Goal: Transaction & Acquisition: Purchase product/service

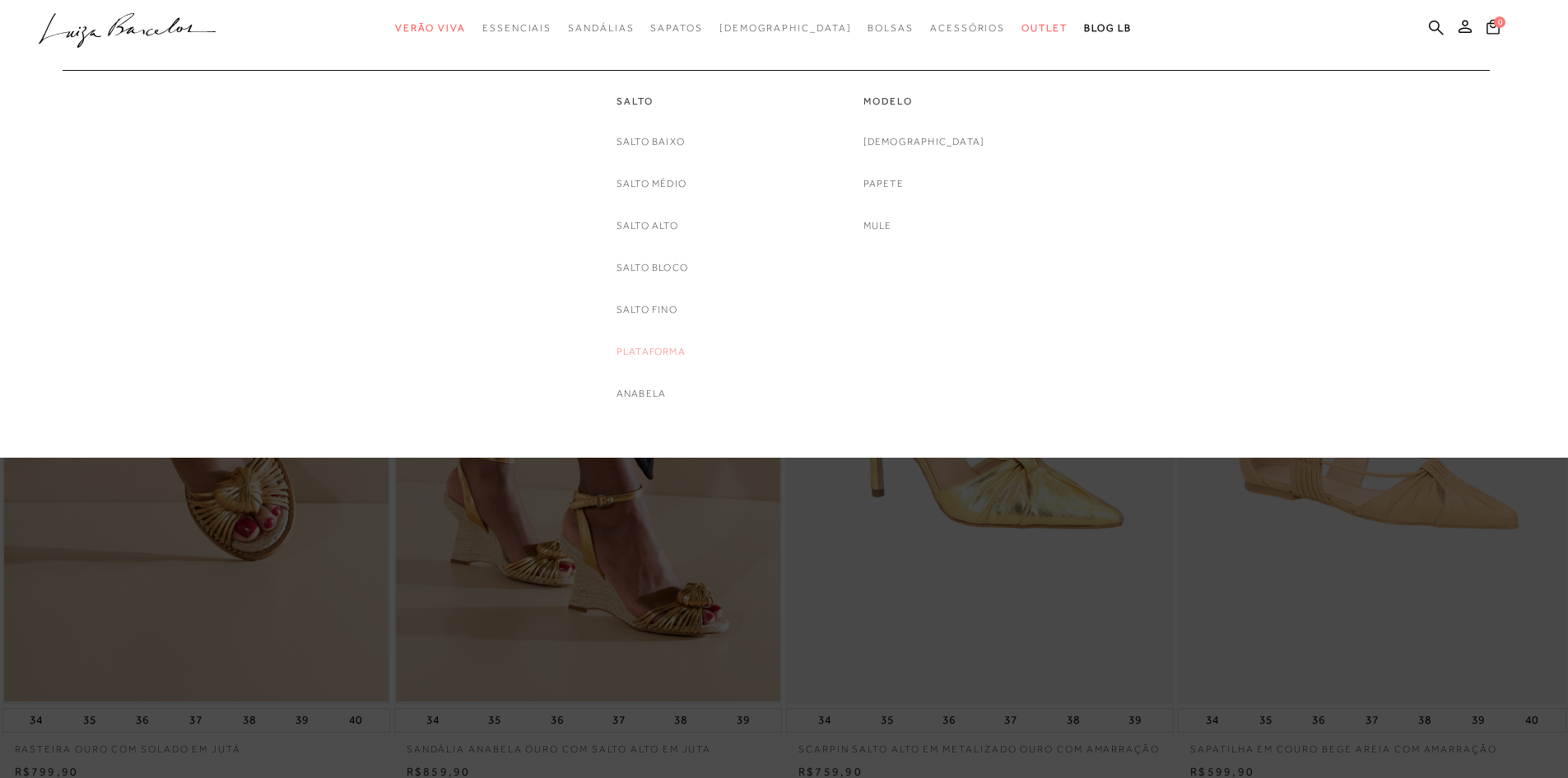
click at [633, 353] on link "Plataforma" at bounding box center [651, 352] width 69 height 18
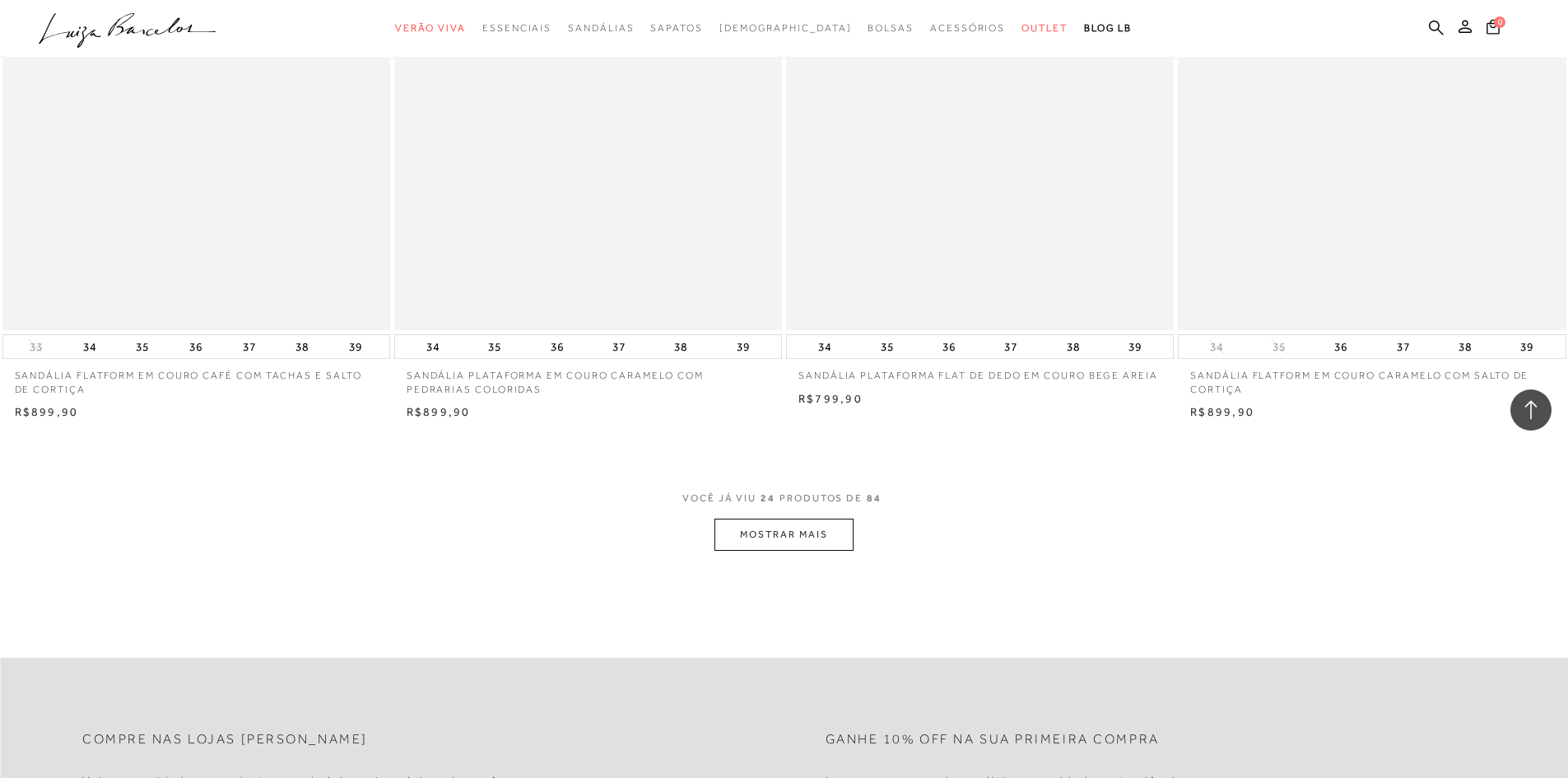
scroll to position [3868, 0]
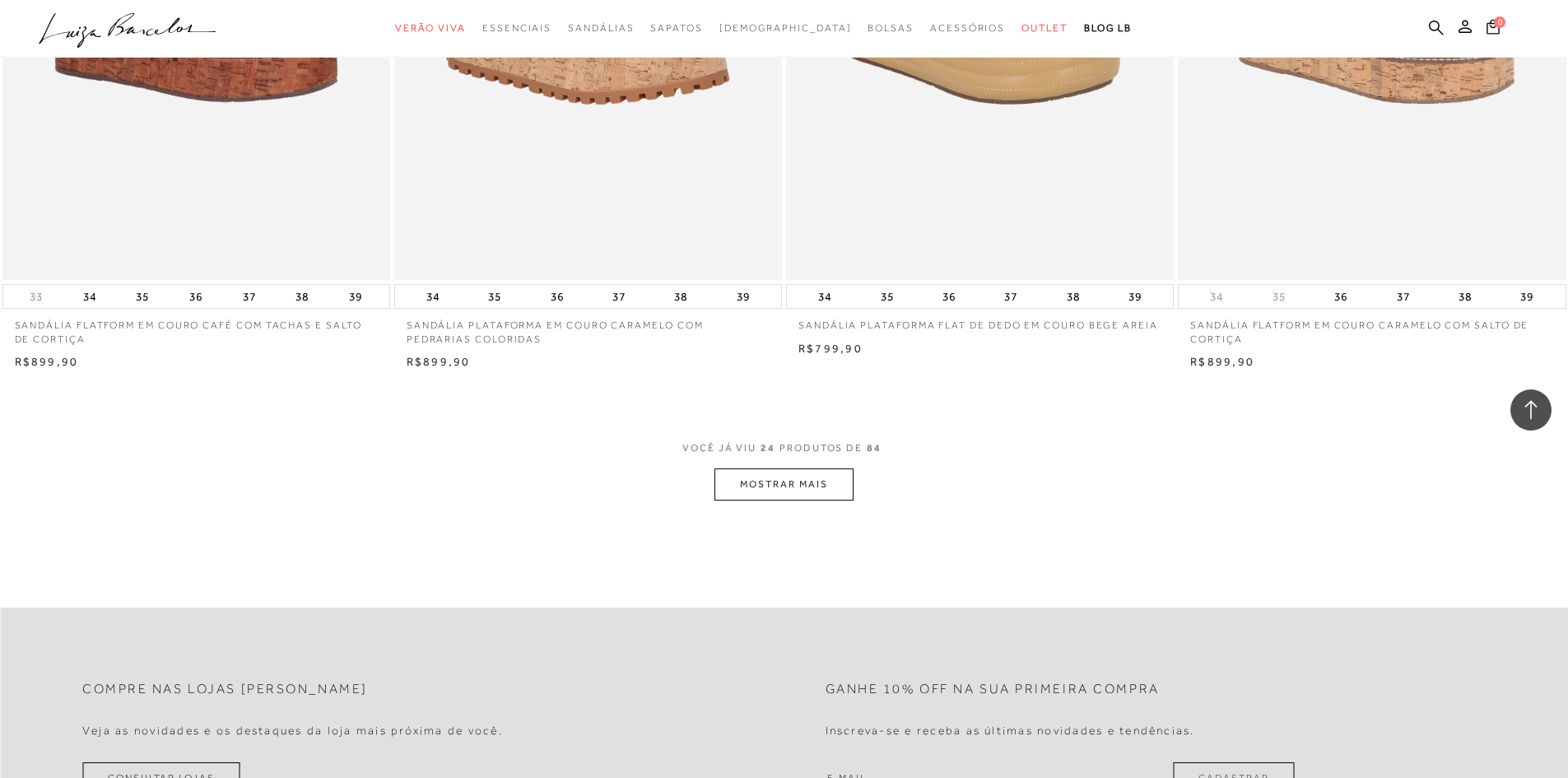
click at [810, 492] on button "MOSTRAR MAIS" at bounding box center [784, 484] width 138 height 32
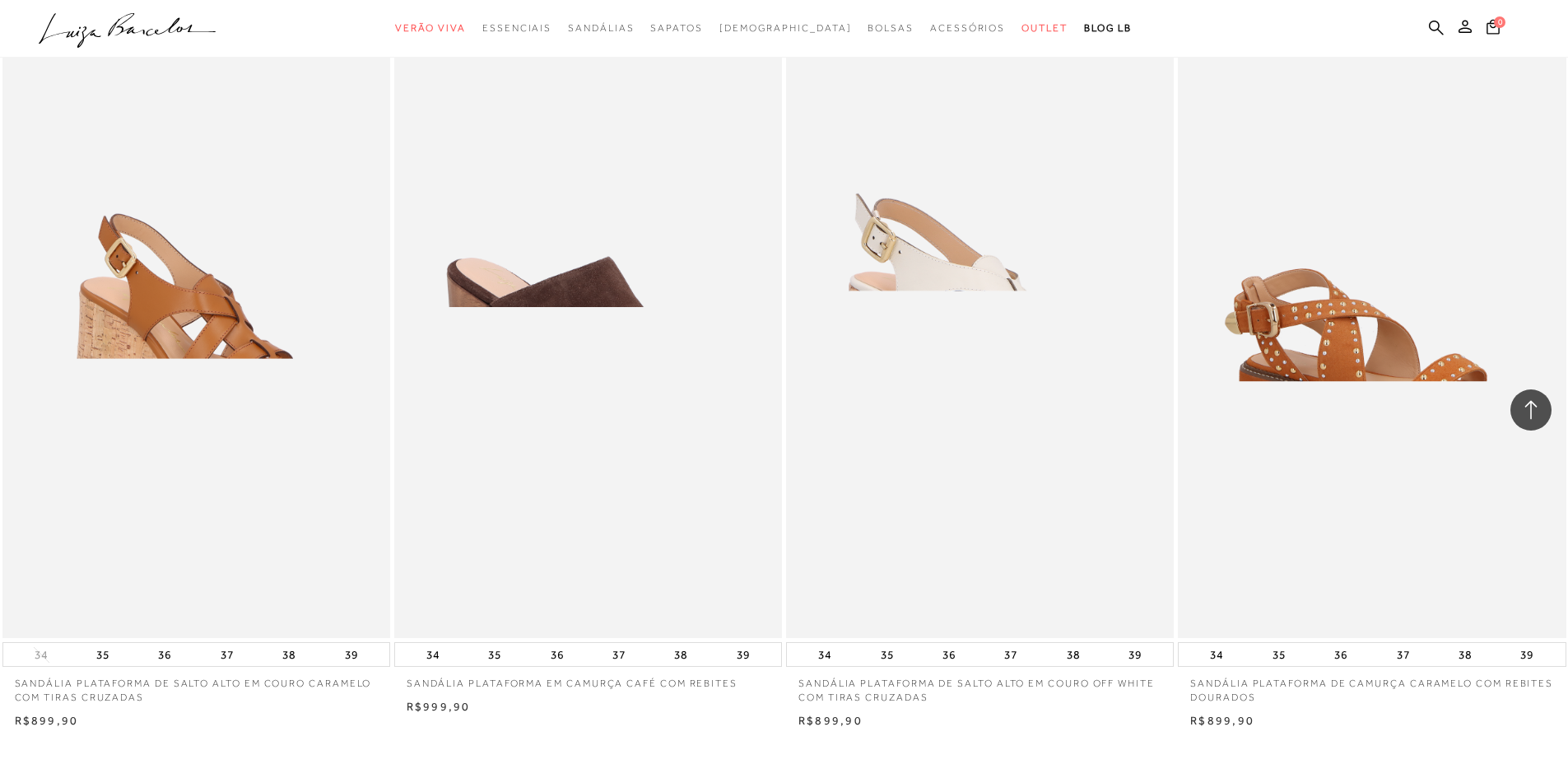
scroll to position [7983, 0]
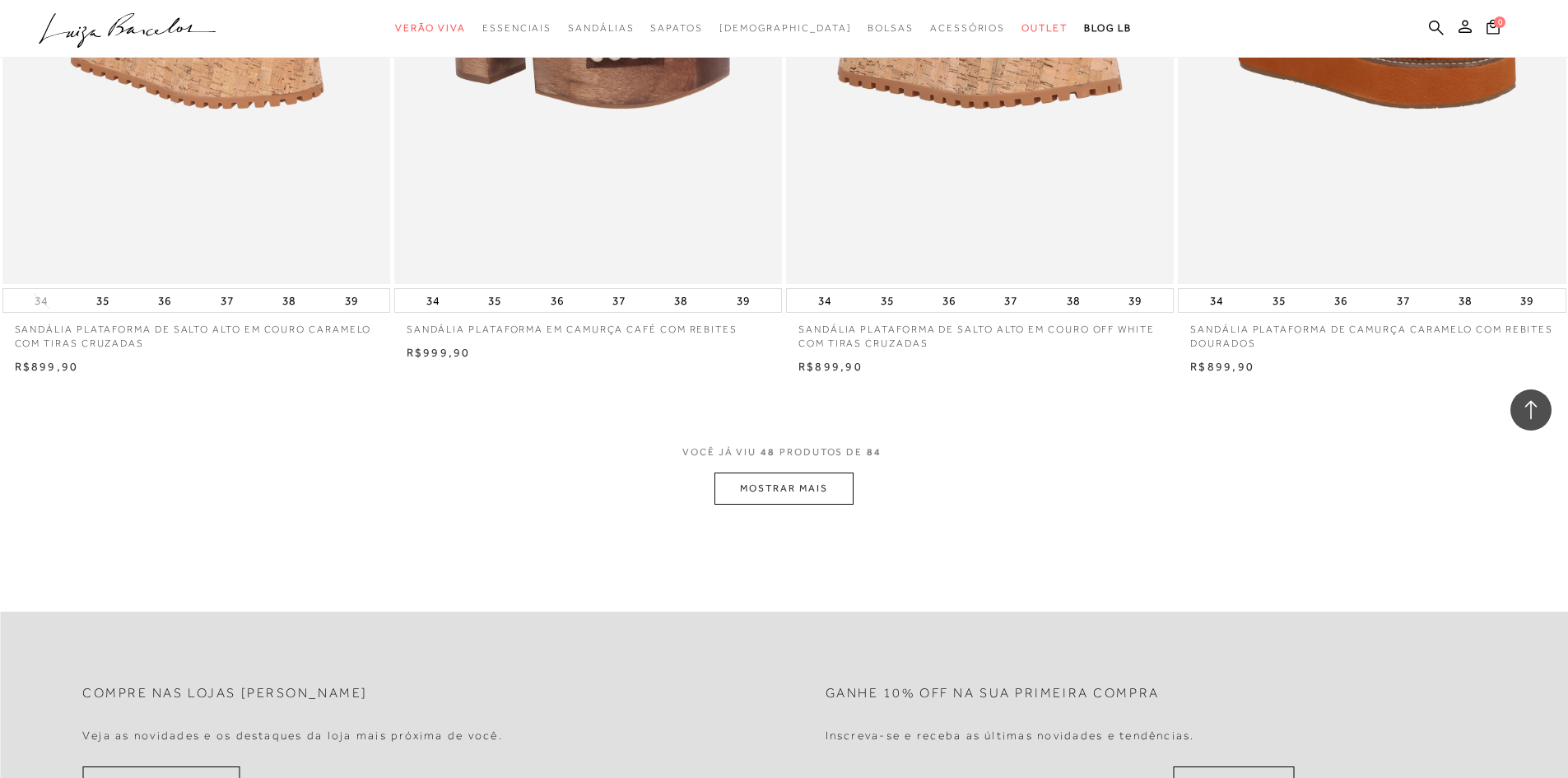
click at [793, 497] on button "MOSTRAR MAIS" at bounding box center [784, 489] width 138 height 32
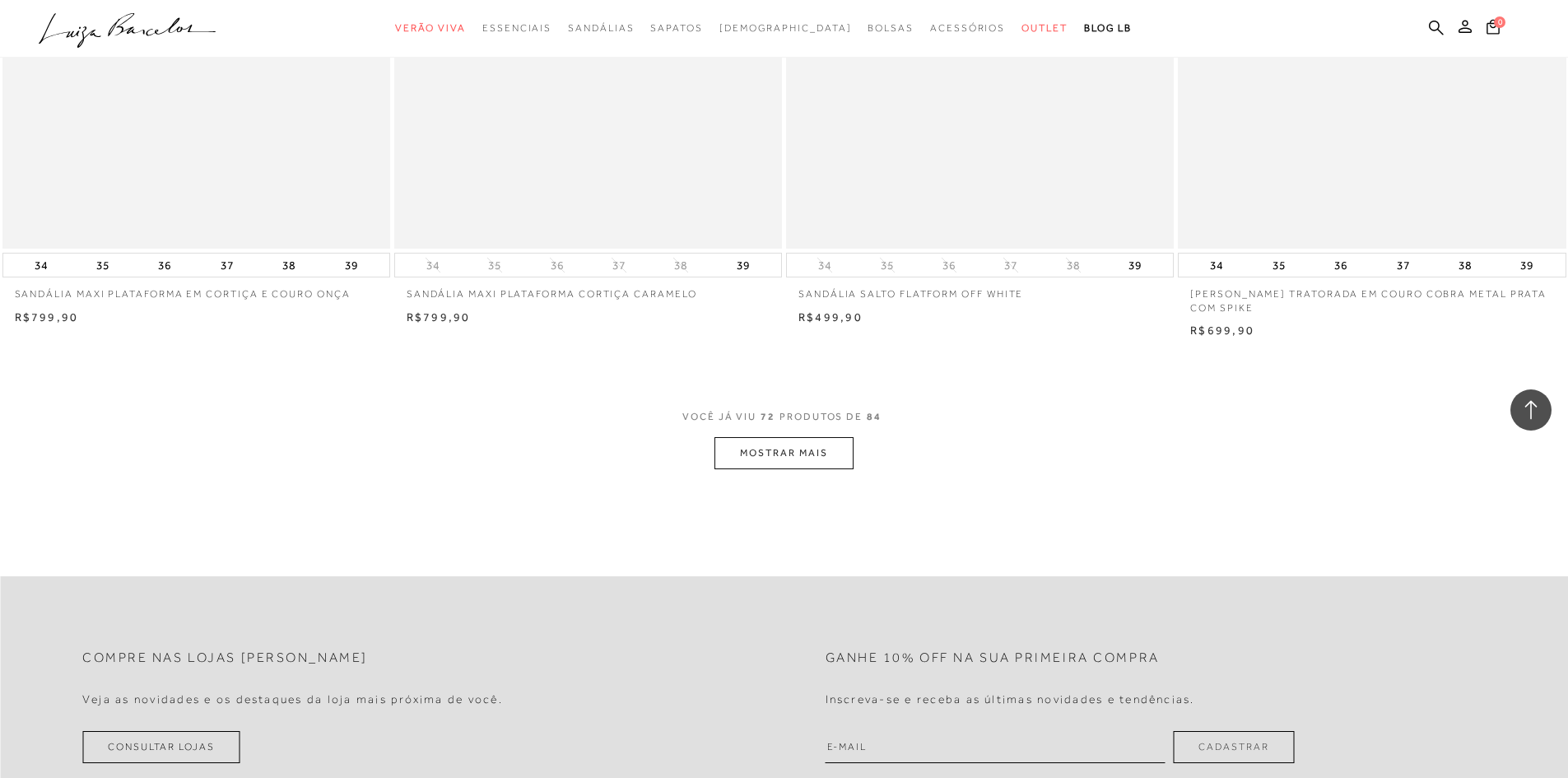
scroll to position [12181, 0]
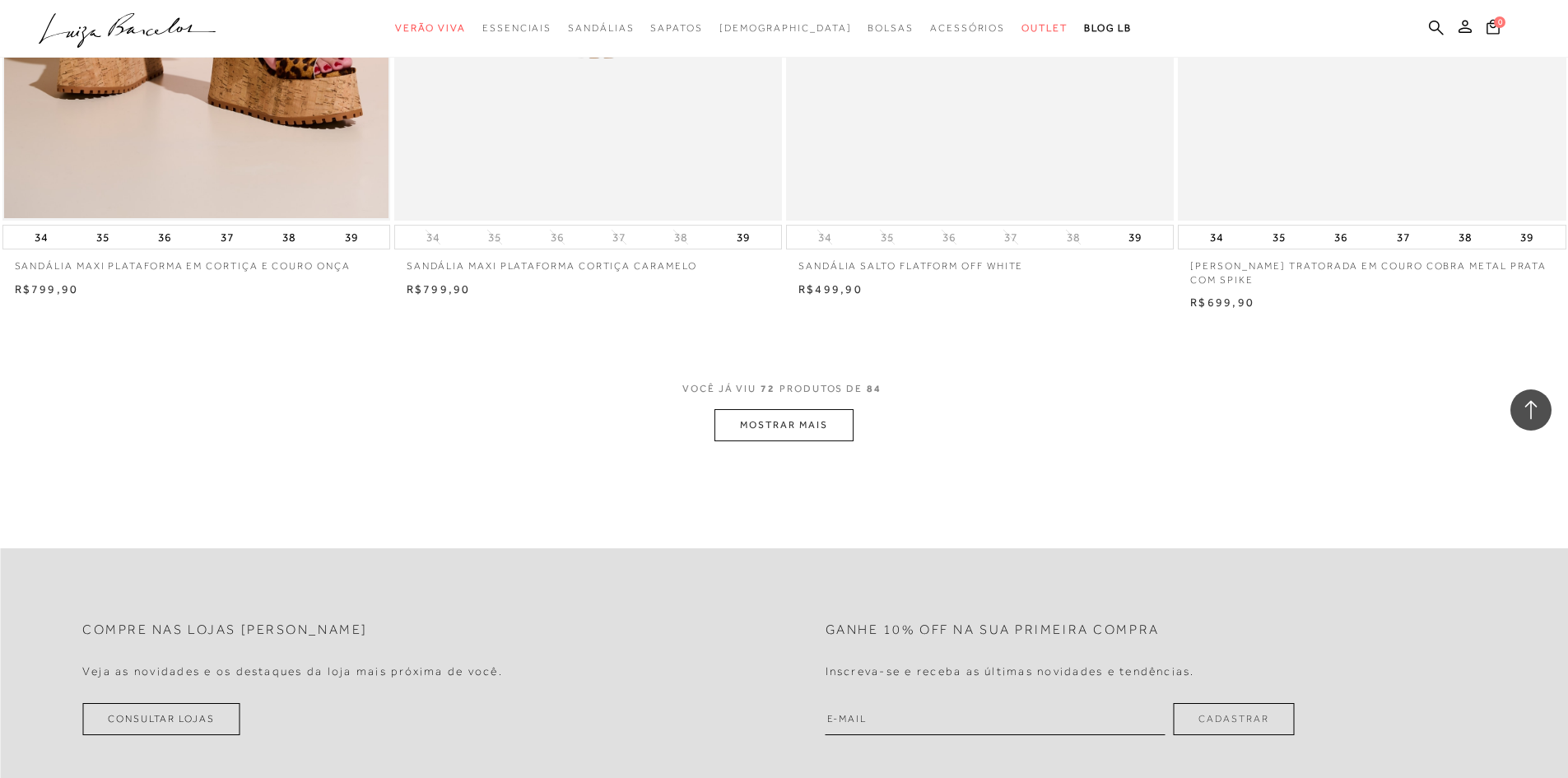
click at [802, 433] on button "MOSTRAR MAIS" at bounding box center [784, 425] width 138 height 32
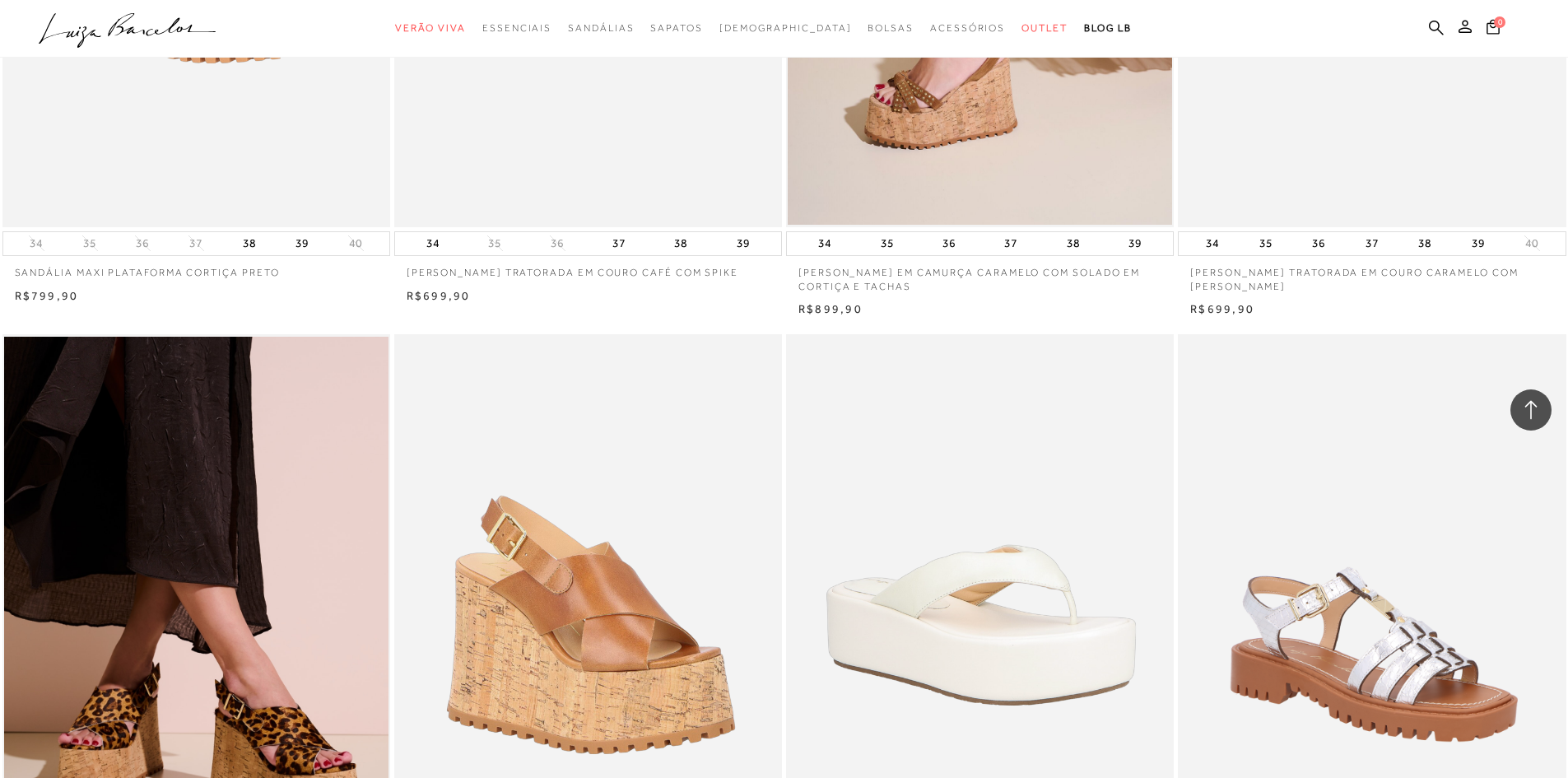
scroll to position [11440, 0]
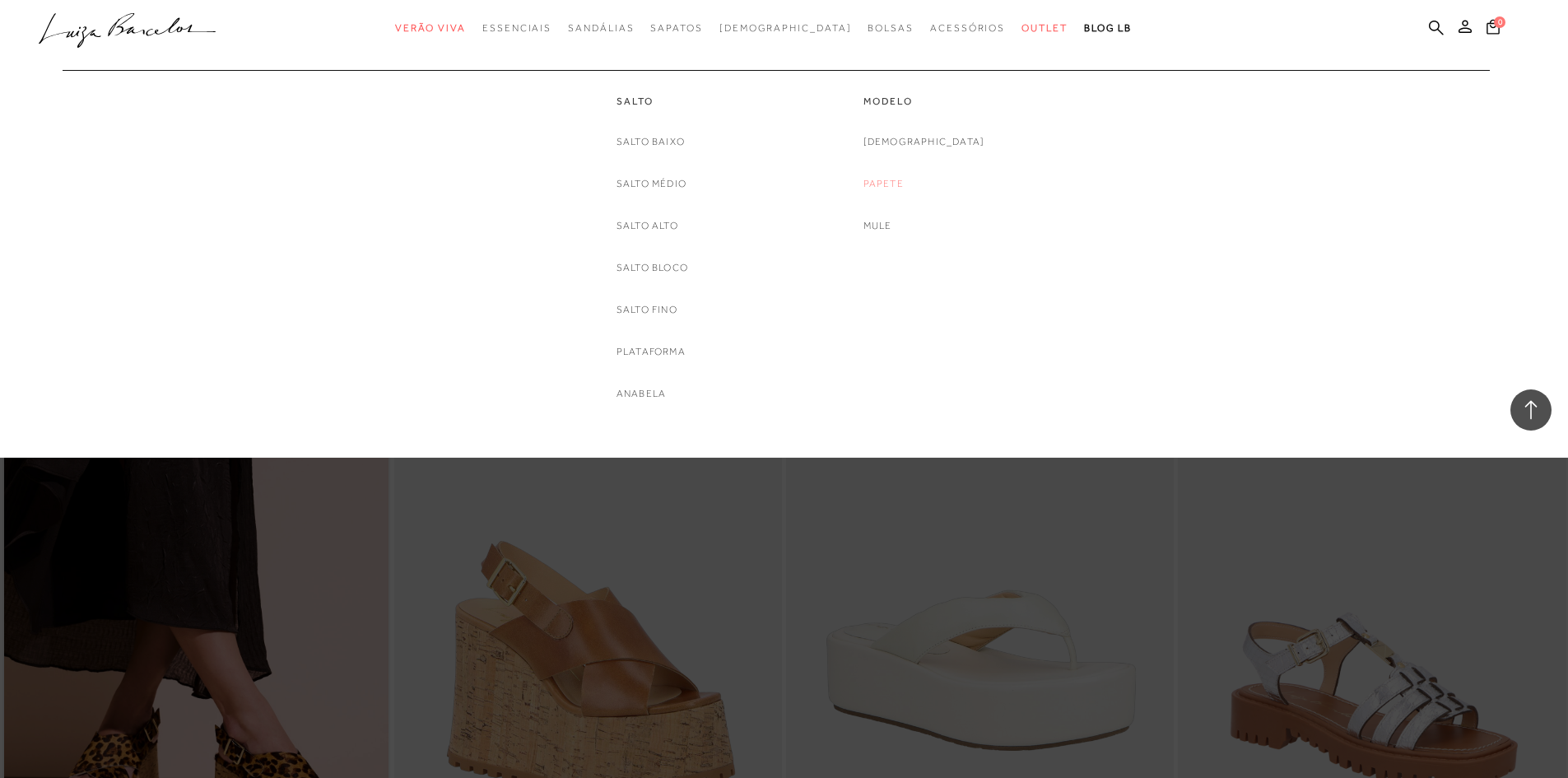
click at [904, 179] on link "Papete" at bounding box center [883, 183] width 40 height 18
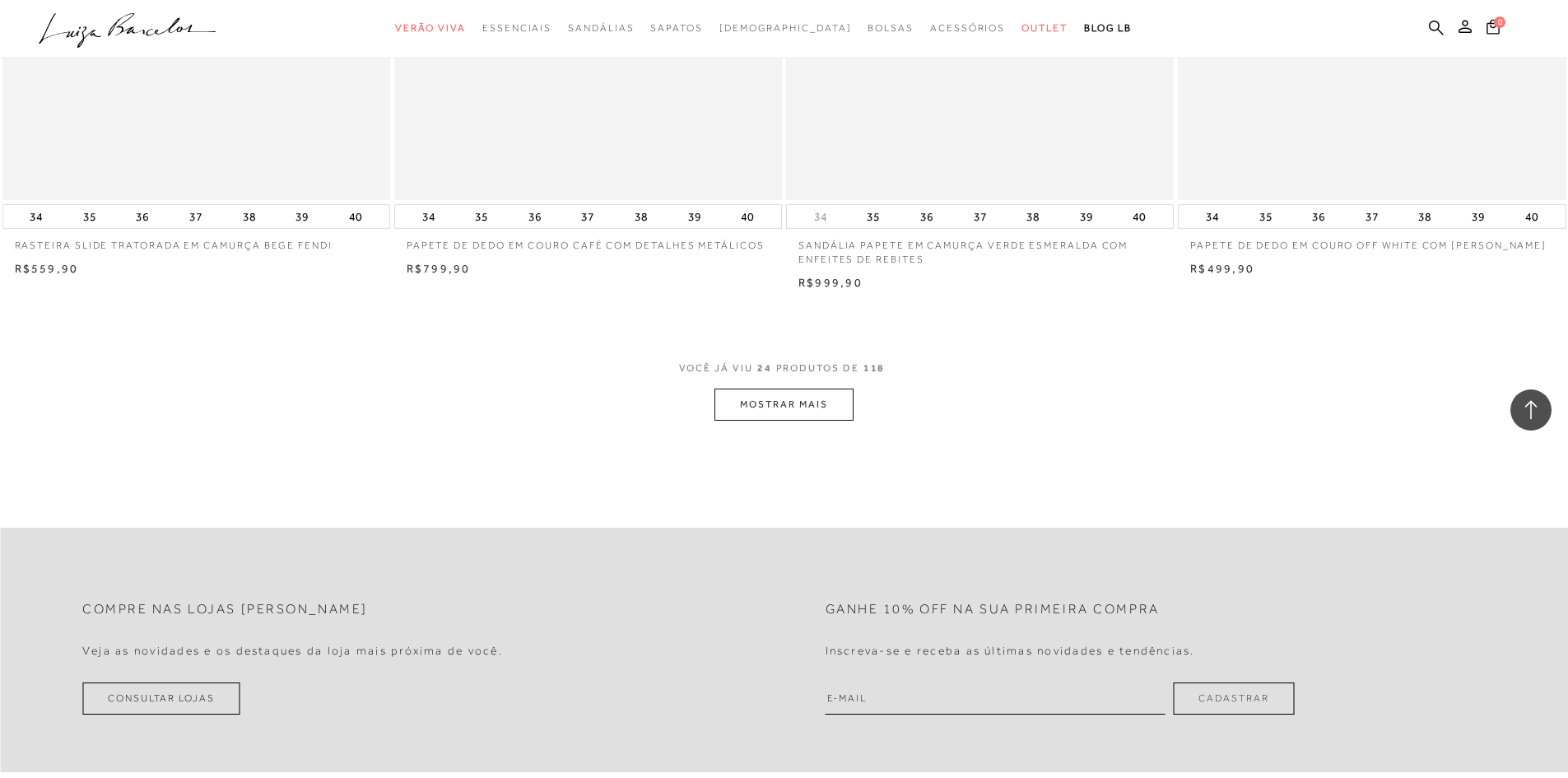
scroll to position [4033, 0]
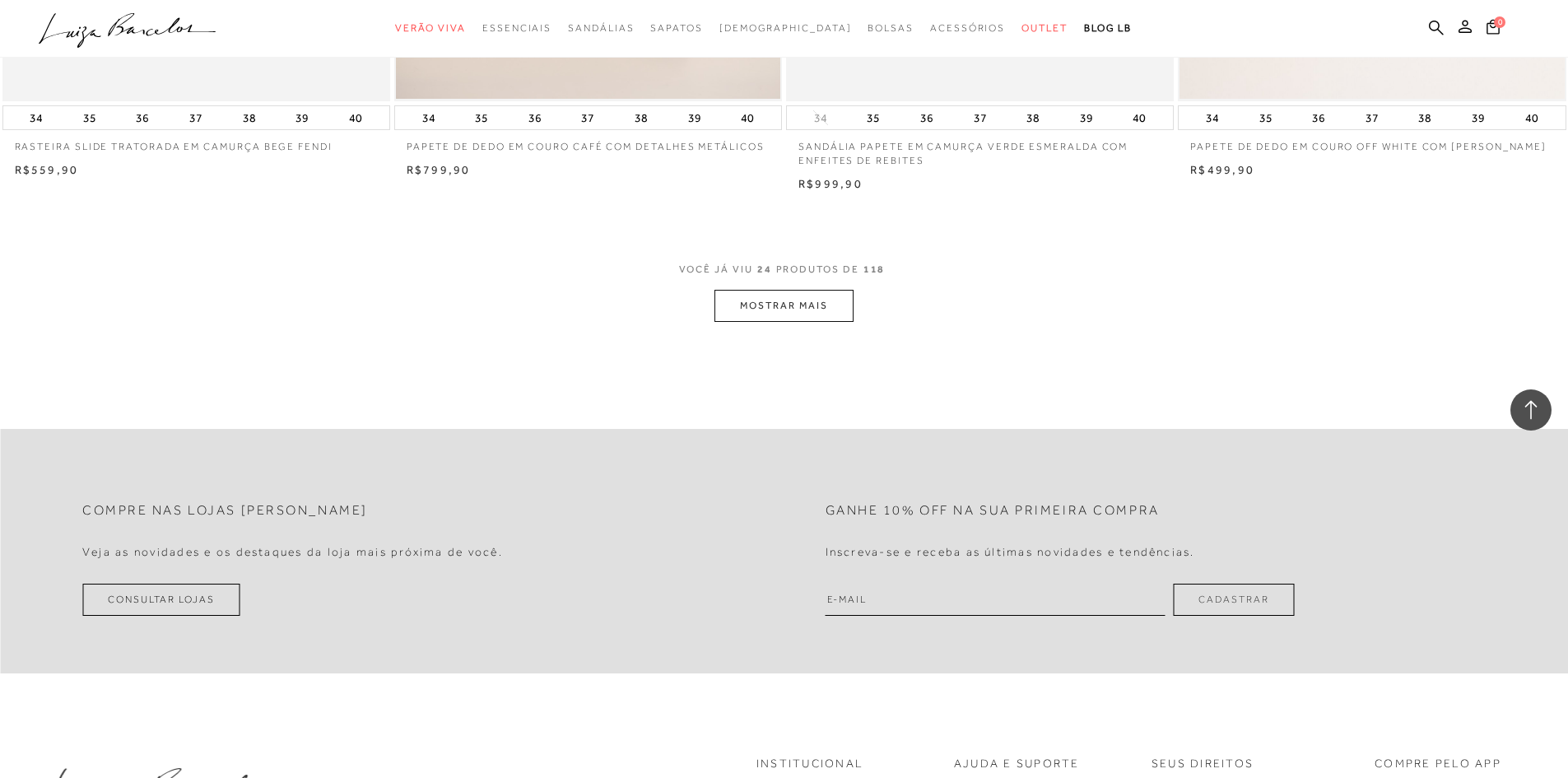
click at [797, 305] on button "MOSTRAR MAIS" at bounding box center [784, 305] width 138 height 32
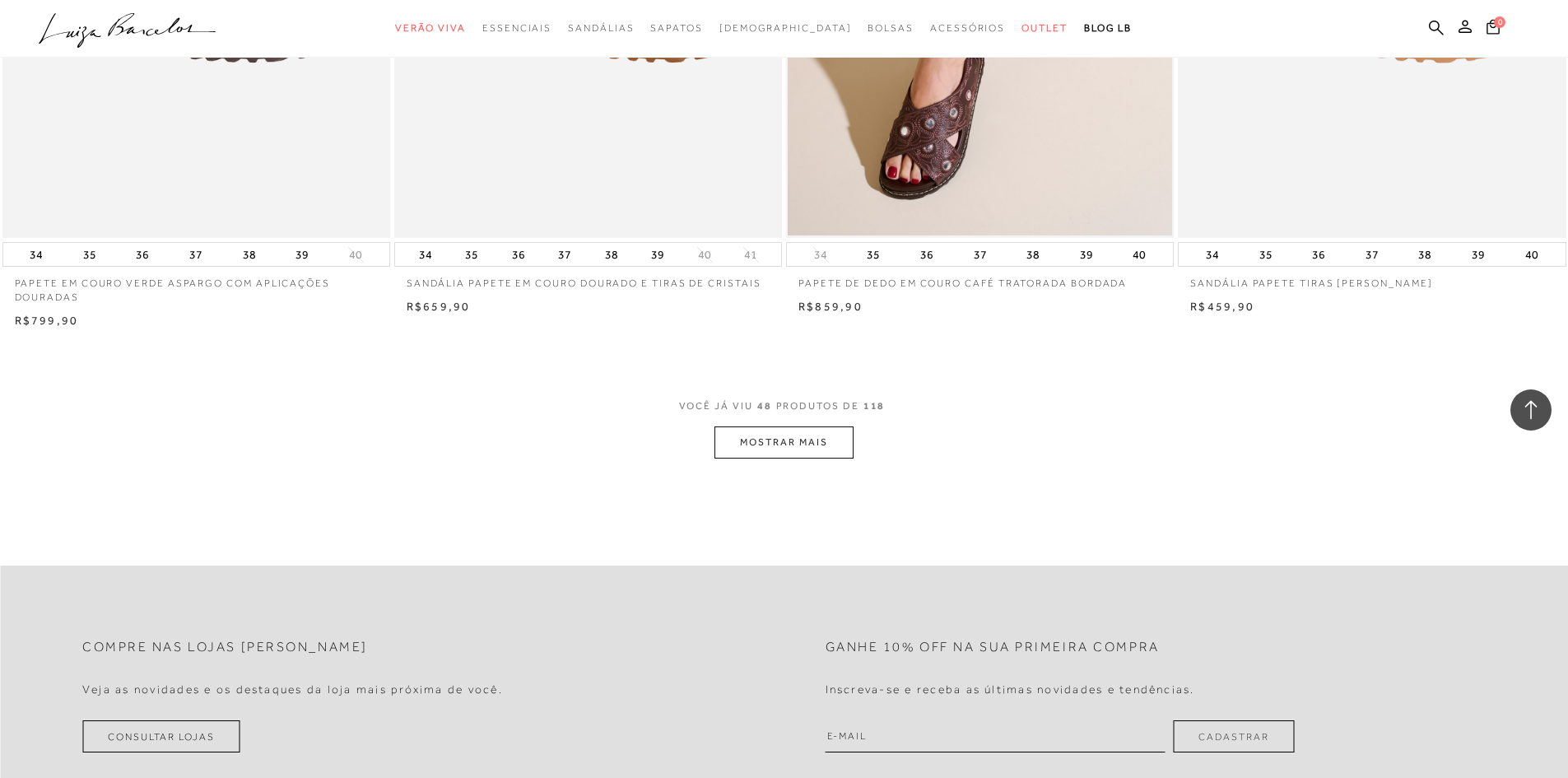
scroll to position [8066, 0]
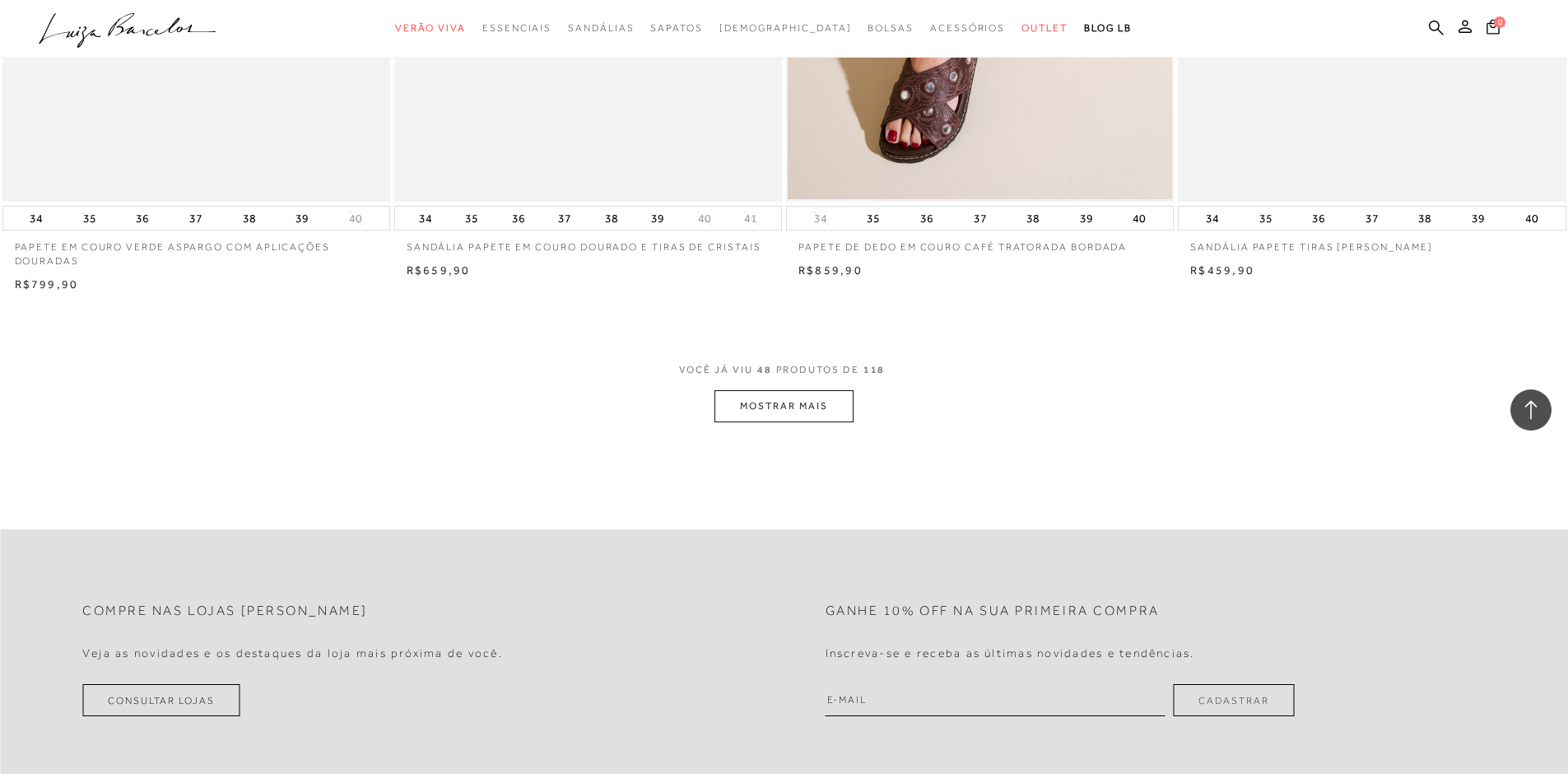
click at [798, 407] on button "MOSTRAR MAIS" at bounding box center [784, 406] width 138 height 32
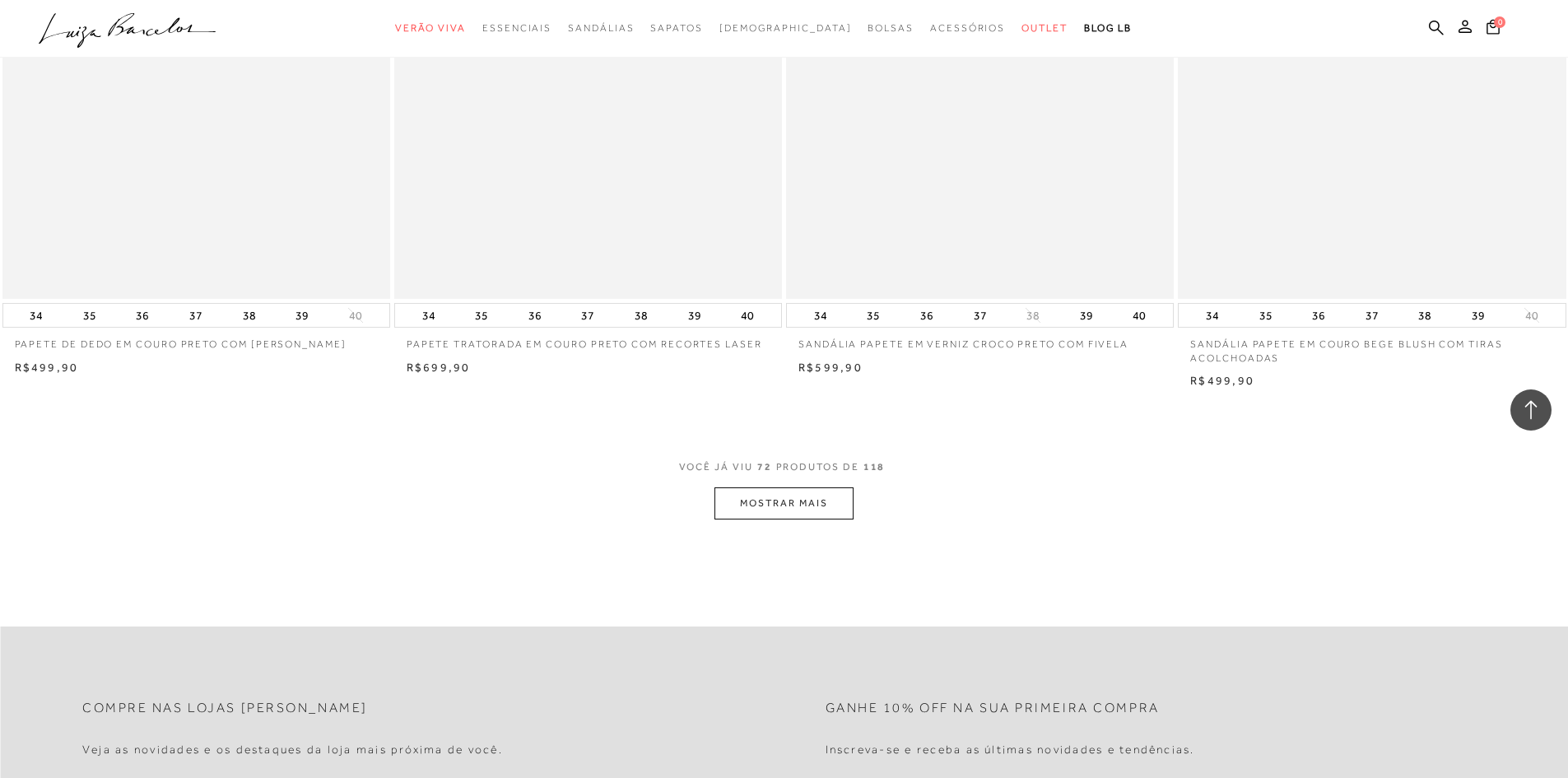
scroll to position [12263, 0]
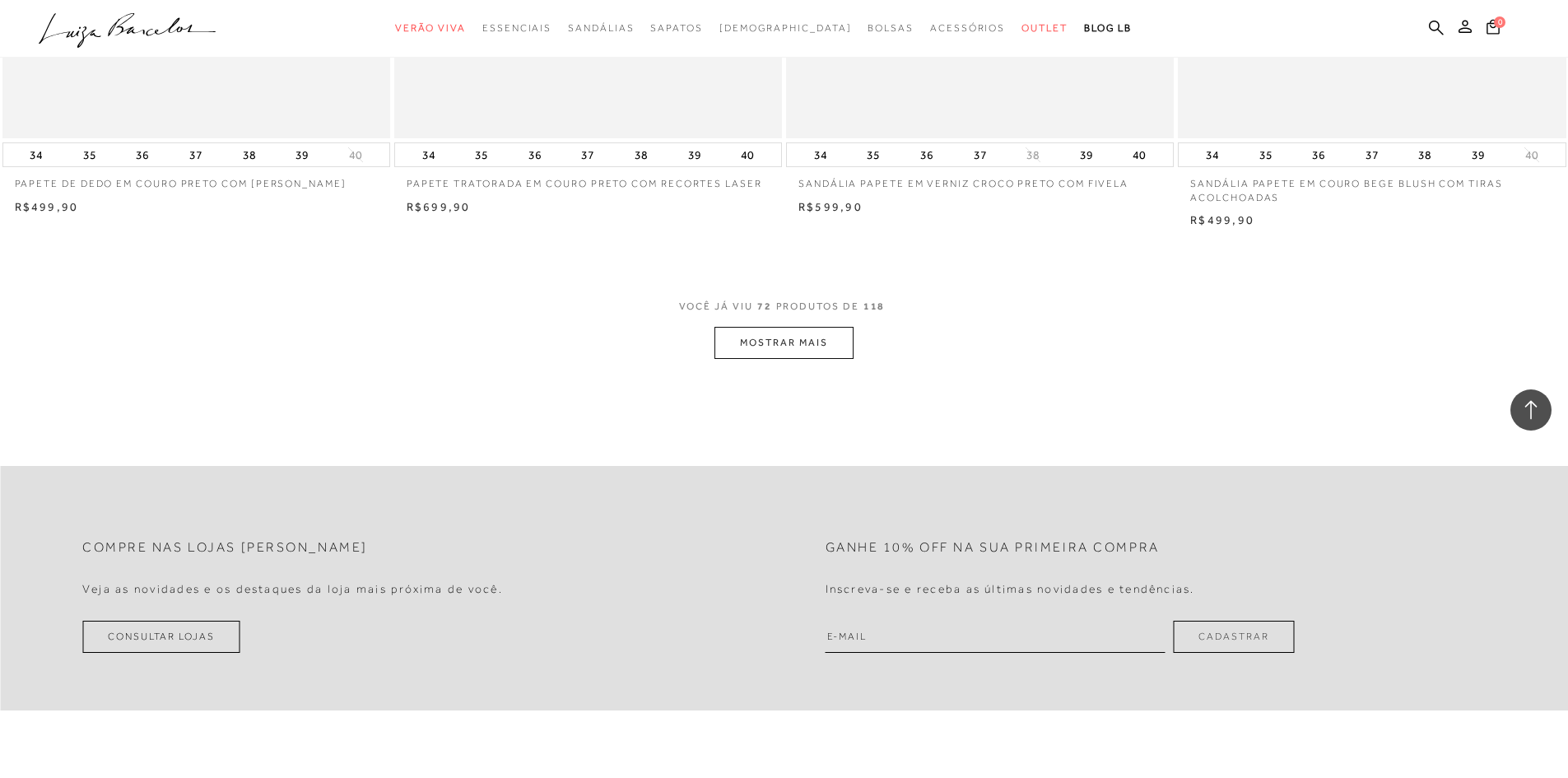
click at [800, 351] on button "MOSTRAR MAIS" at bounding box center [784, 343] width 138 height 32
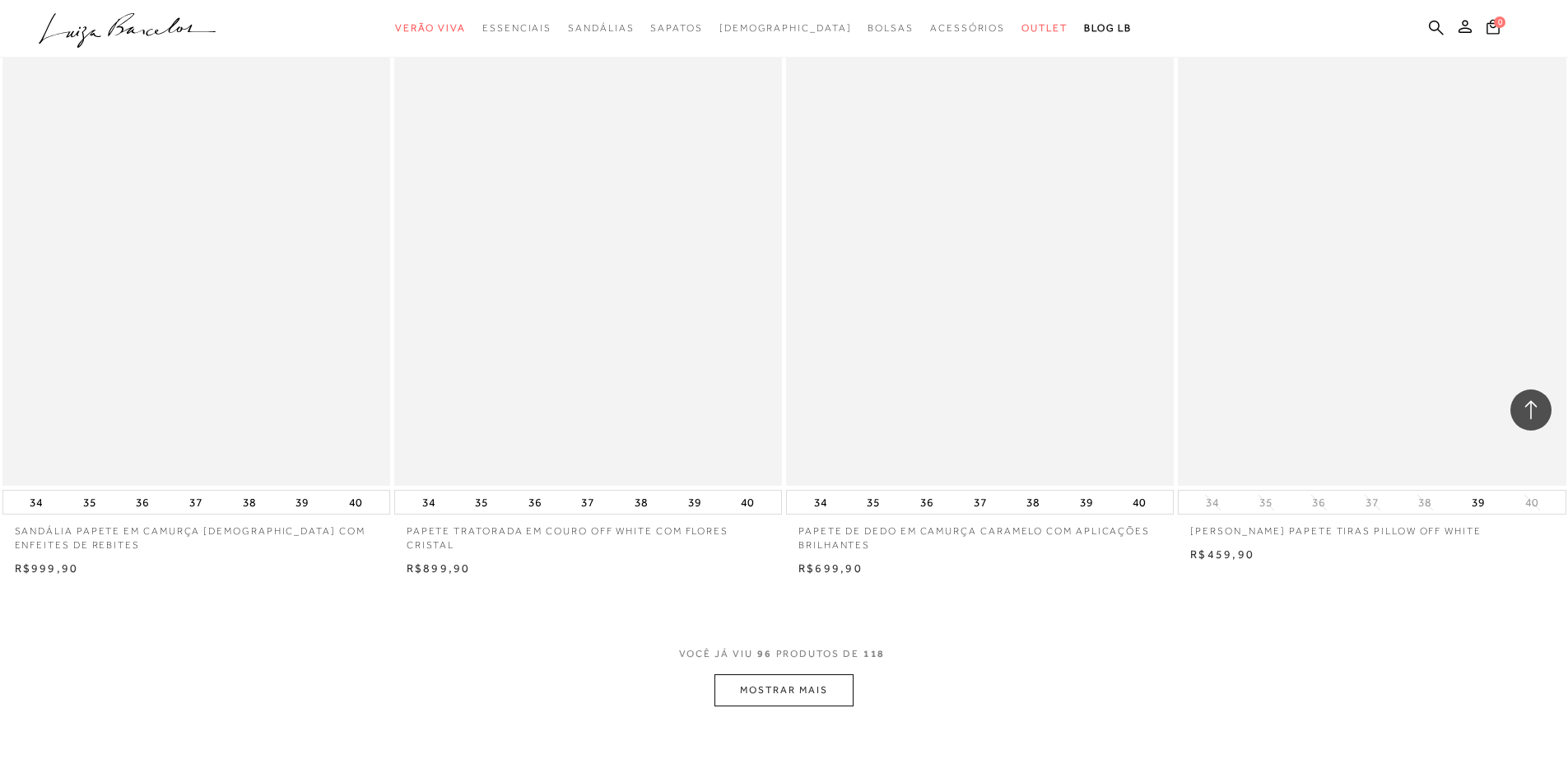
scroll to position [16131, 0]
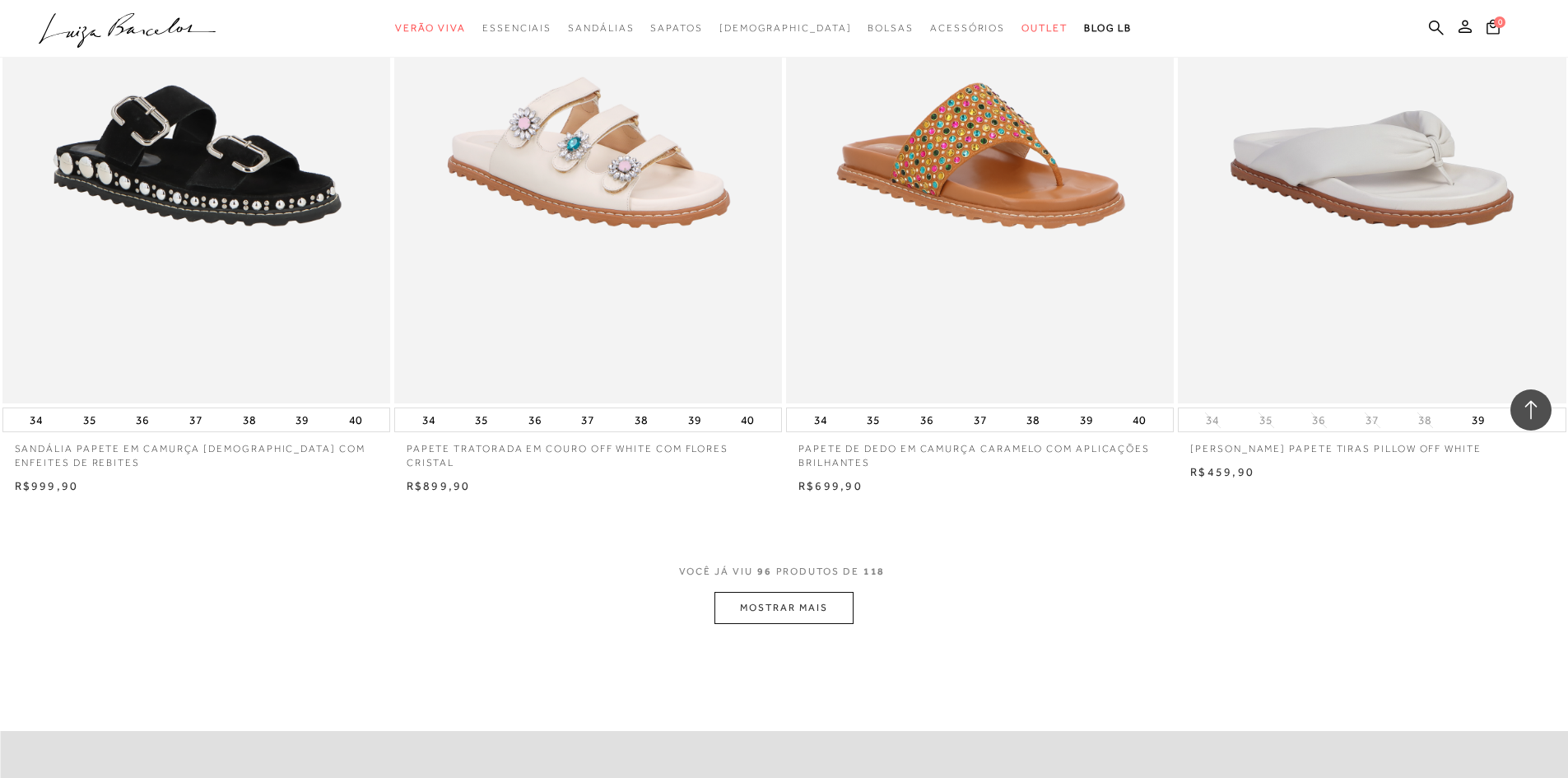
click at [791, 610] on button "MOSTRAR MAIS" at bounding box center [784, 608] width 138 height 32
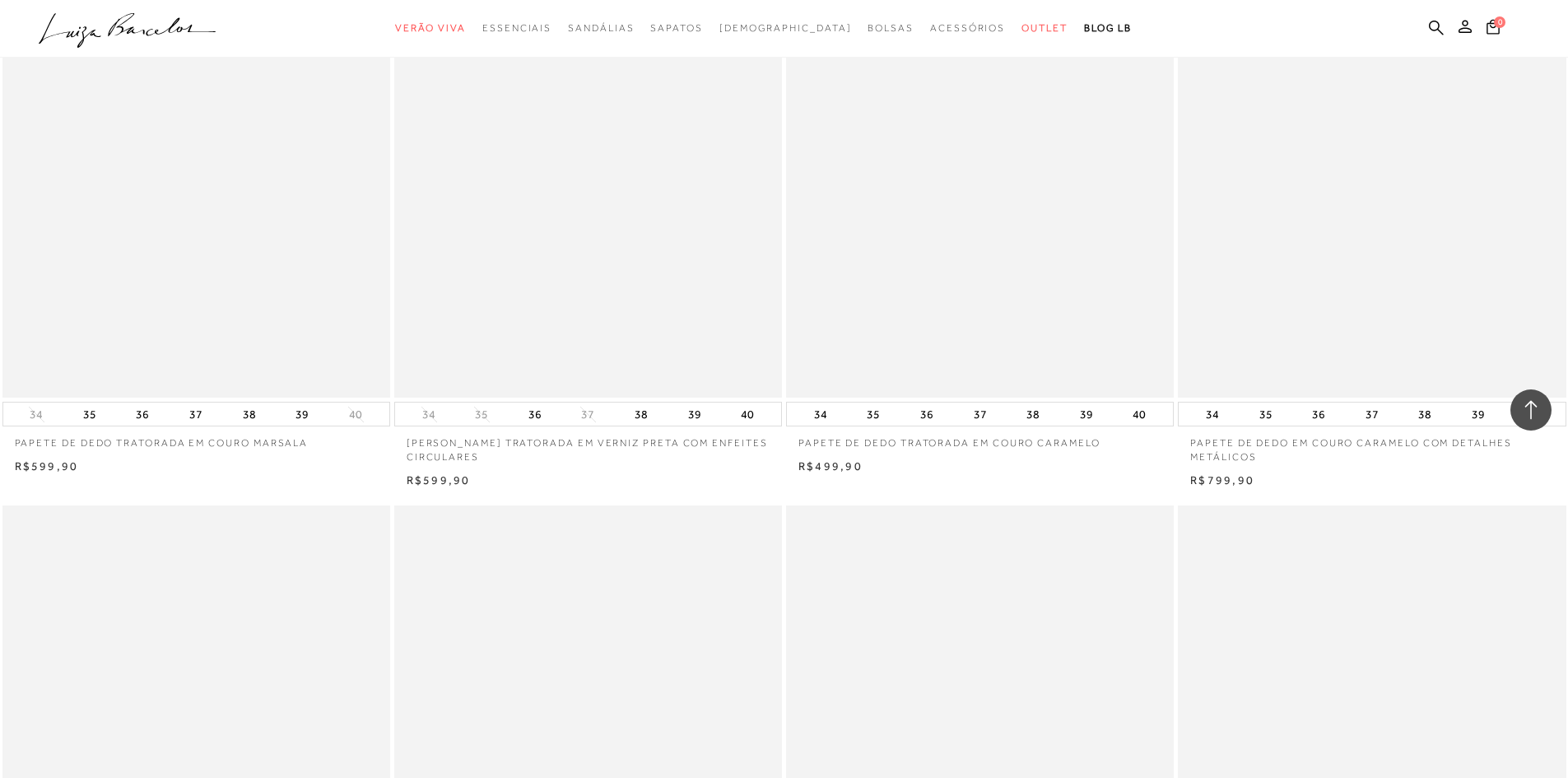
scroll to position [18189, 0]
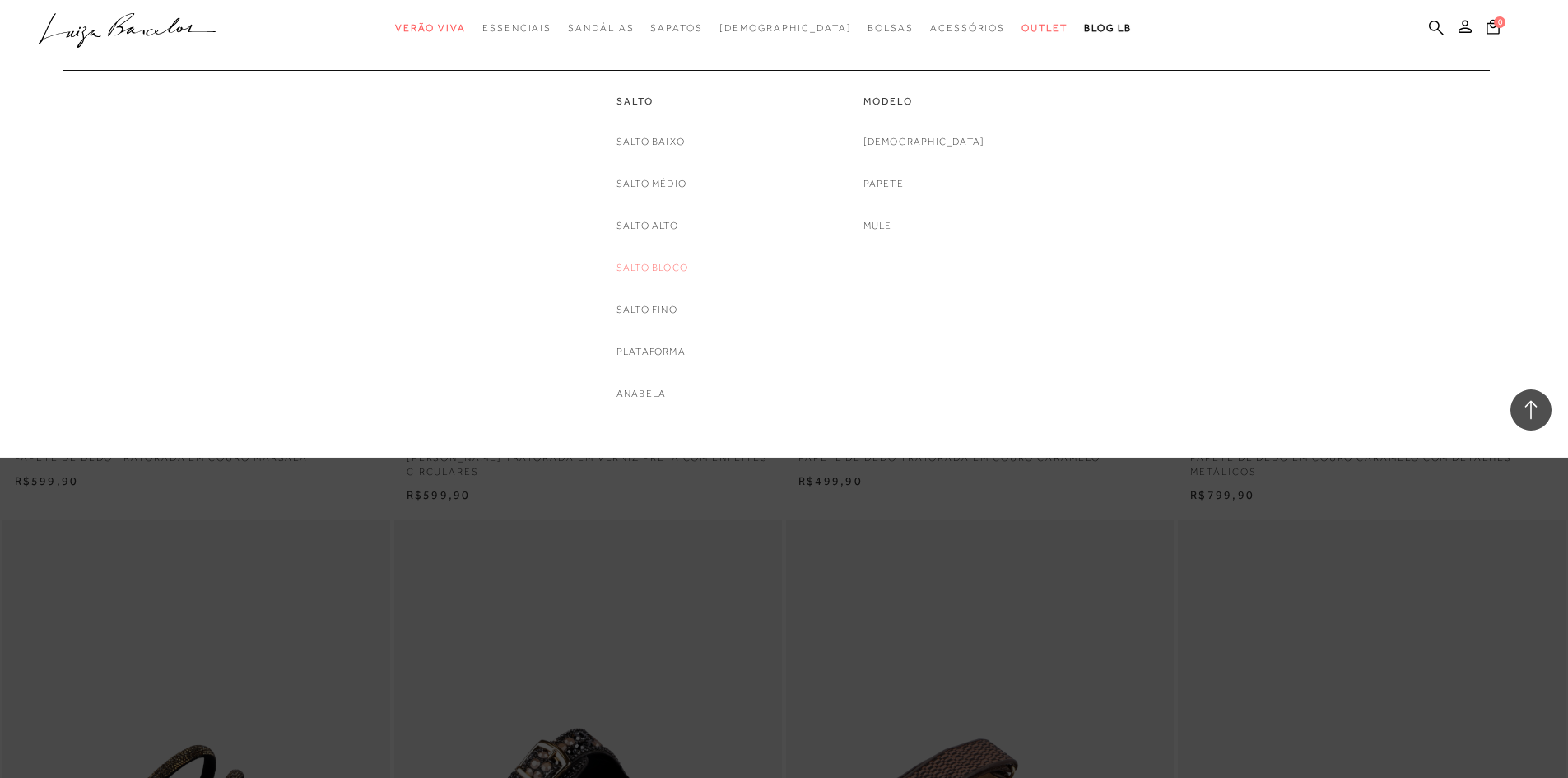
click at [655, 264] on link "Salto Bloco" at bounding box center [652, 268] width 72 height 18
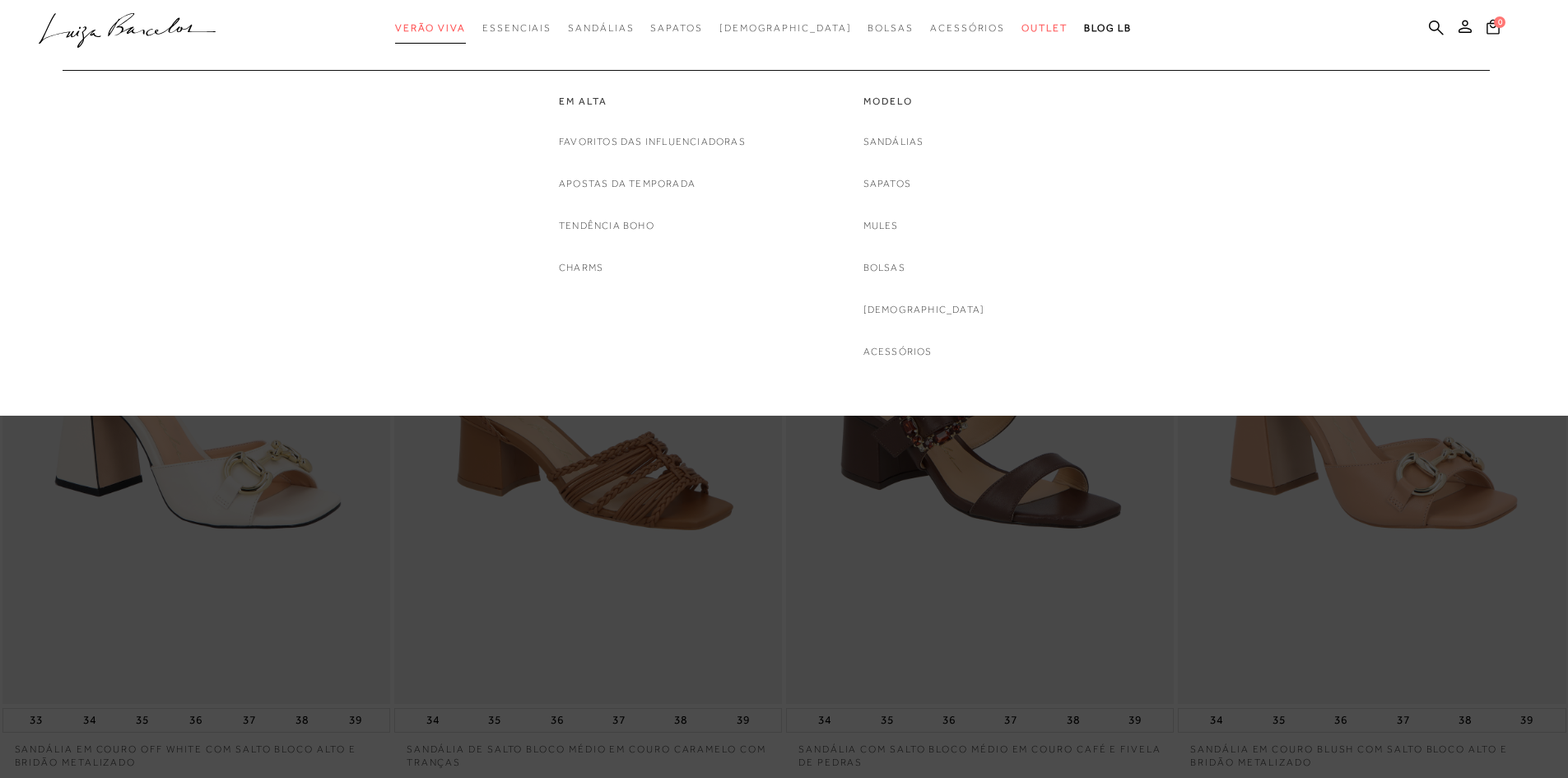
click at [466, 26] on span "Verão Viva" at bounding box center [430, 28] width 71 height 12
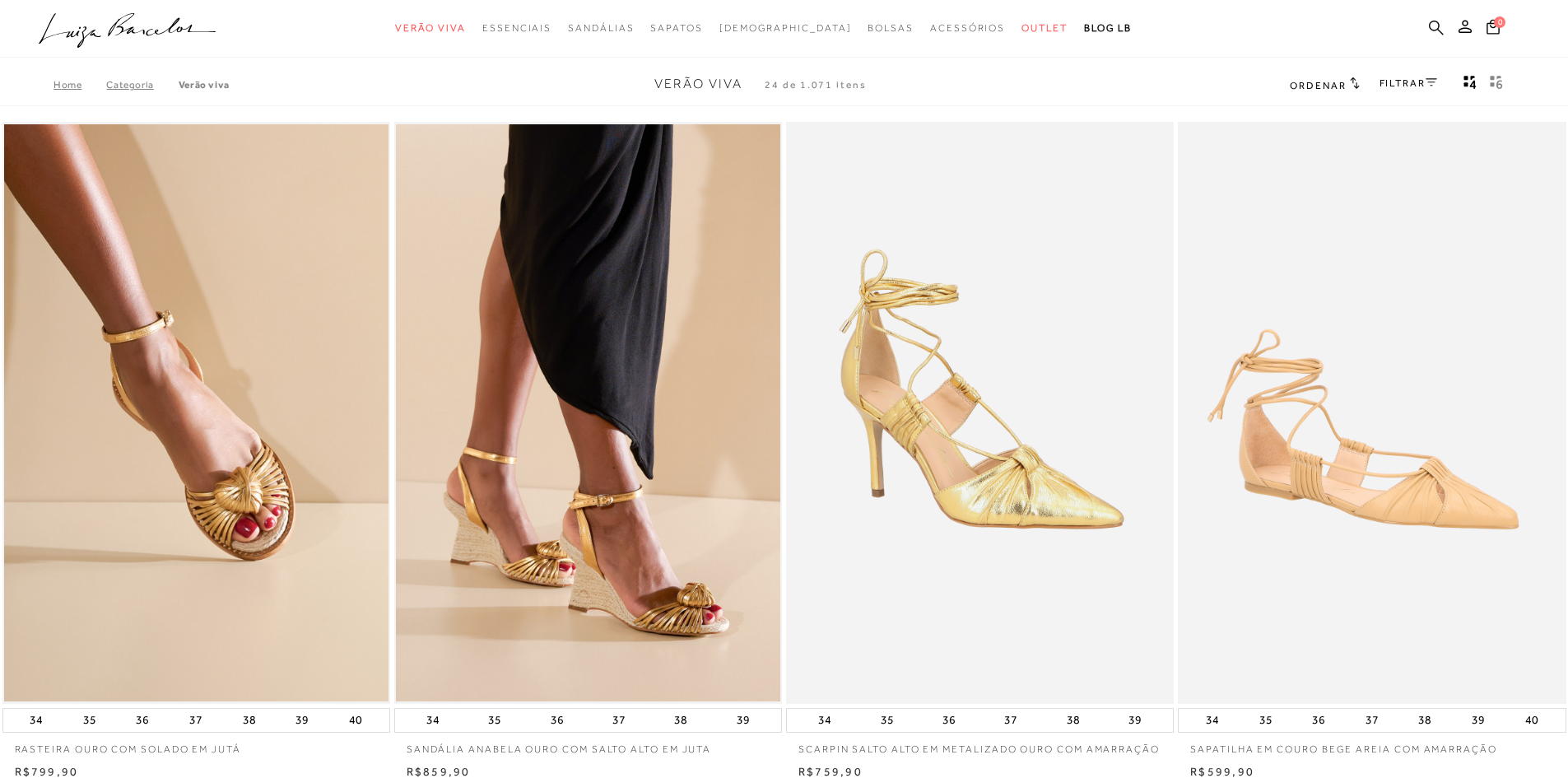
click at [1435, 28] on icon at bounding box center [1436, 28] width 15 height 16
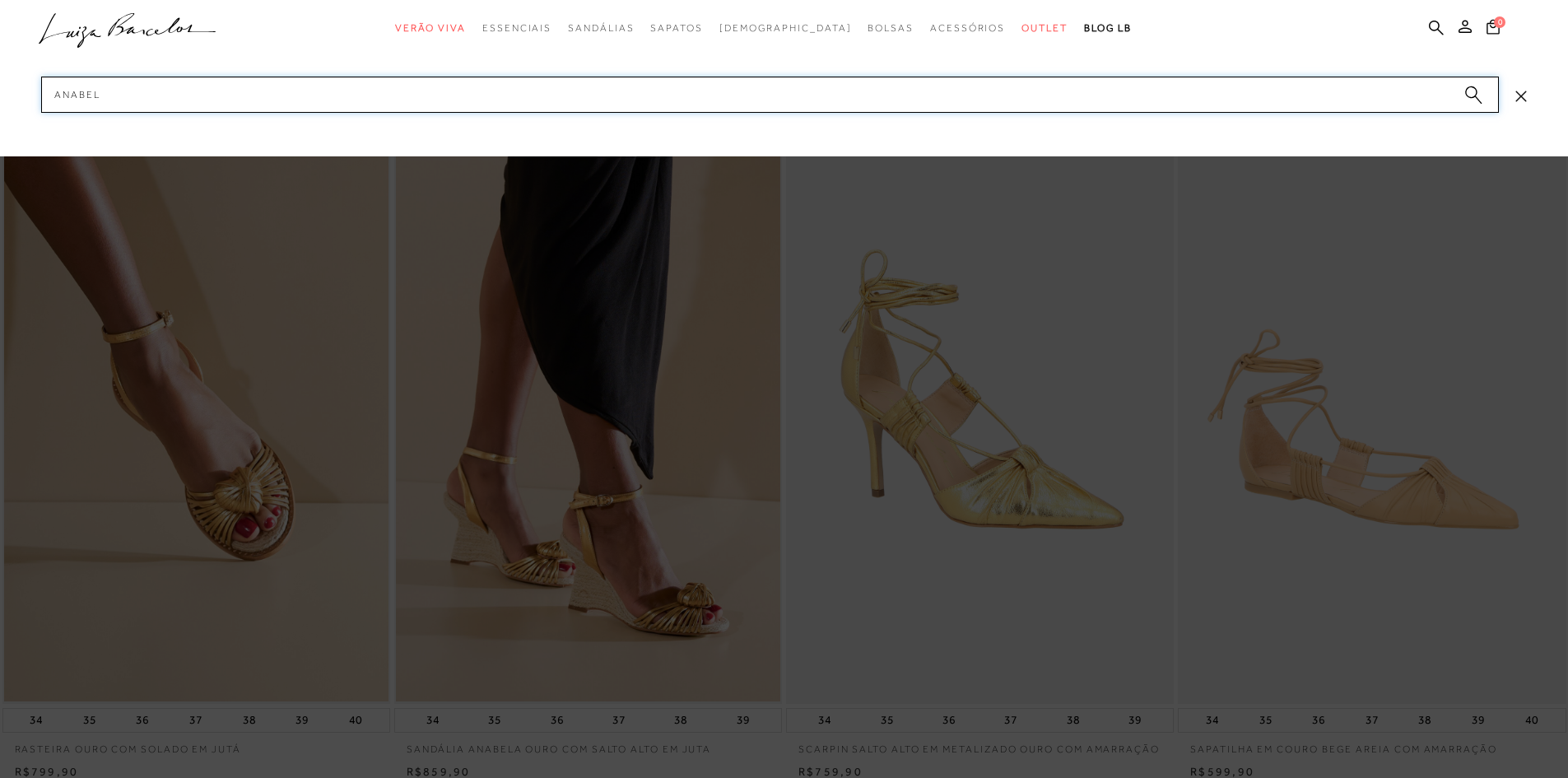
type input "anabela"
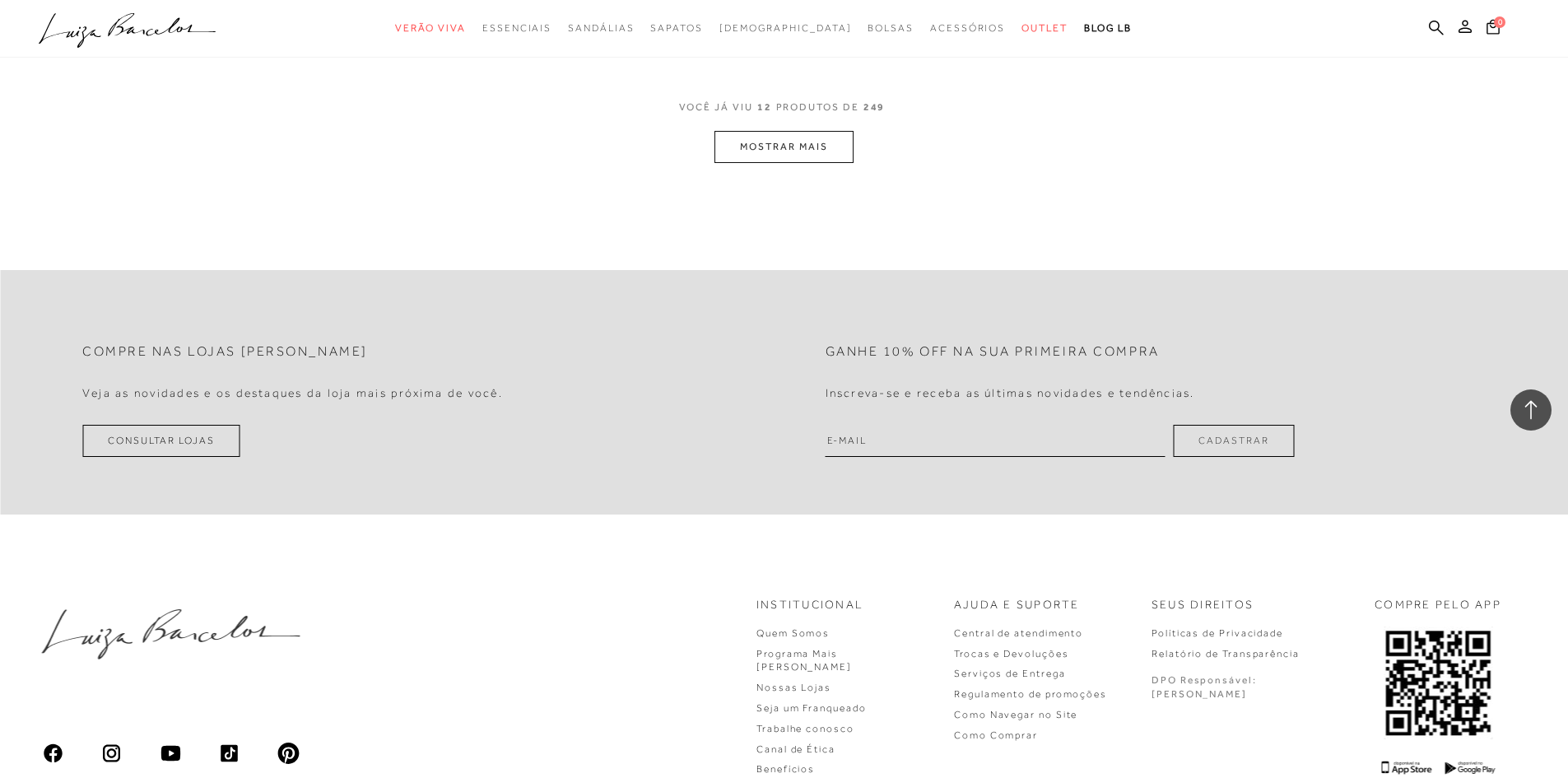
scroll to position [2222, 0]
click at [792, 128] on button "MOSTRAR MAIS" at bounding box center [784, 142] width 138 height 32
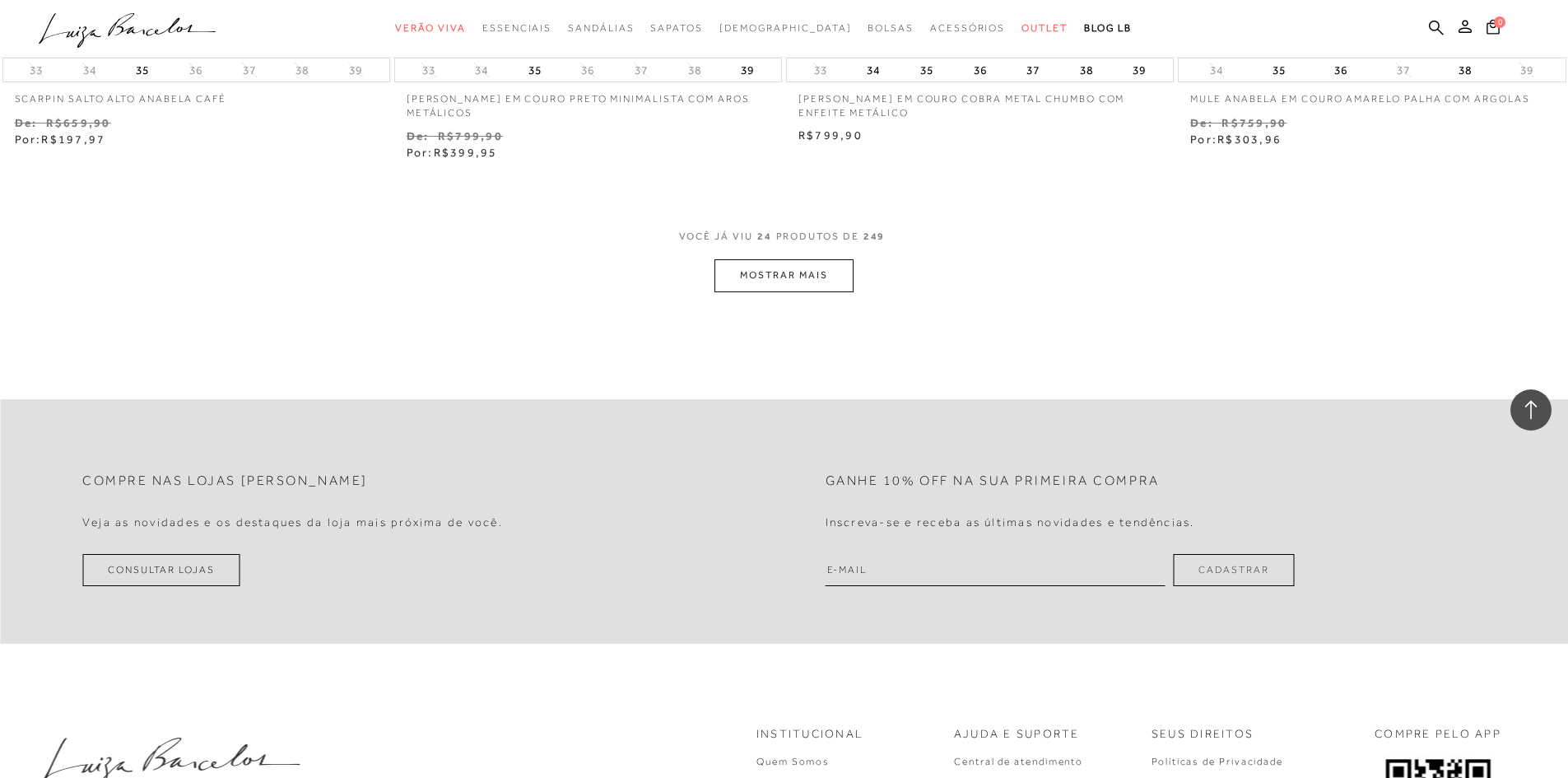
scroll to position [4198, 0]
click at [781, 264] on button "MOSTRAR MAIS" at bounding box center [784, 271] width 138 height 32
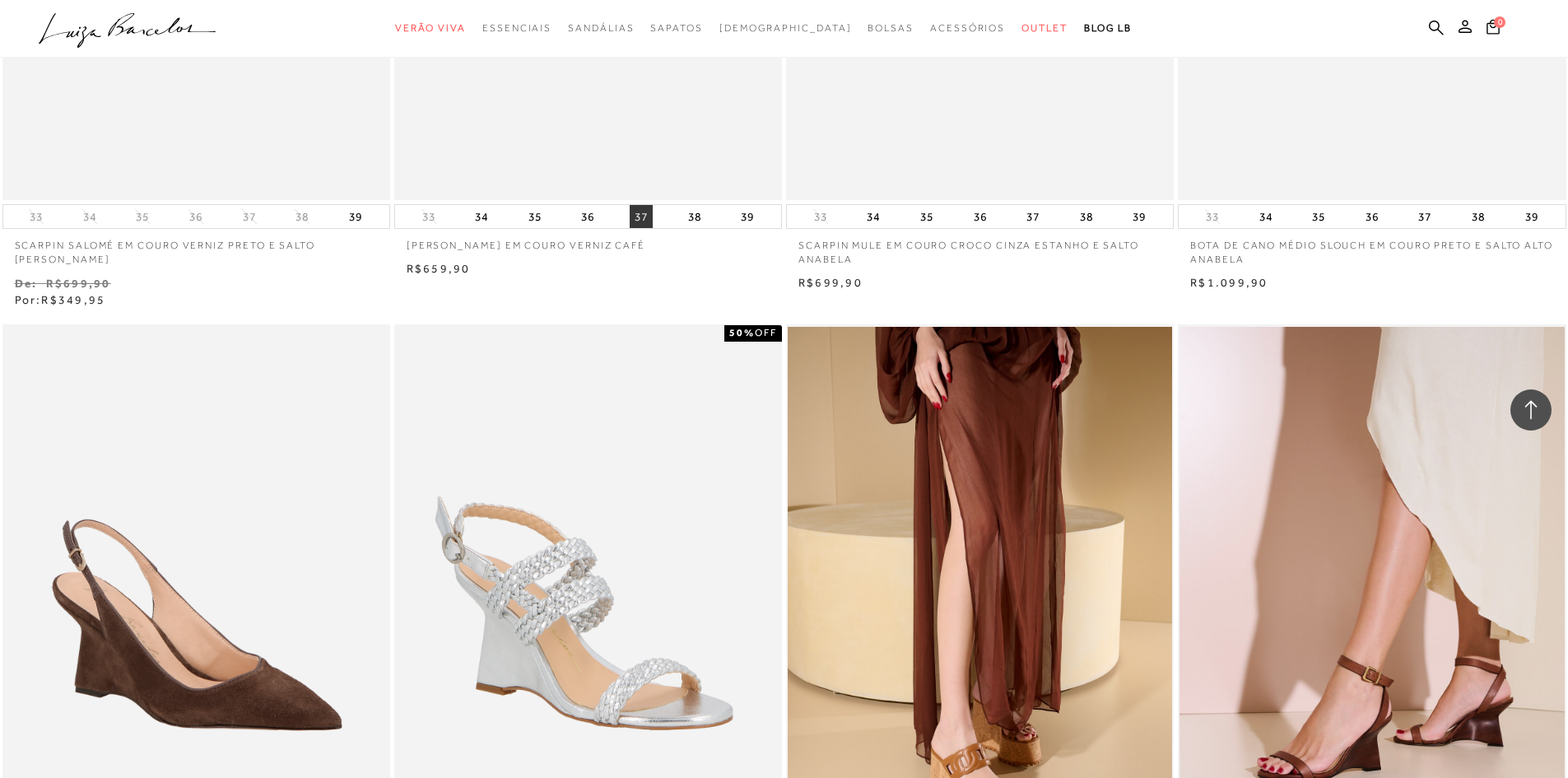
scroll to position [4856, 0]
